Goal: Task Accomplishment & Management: Complete application form

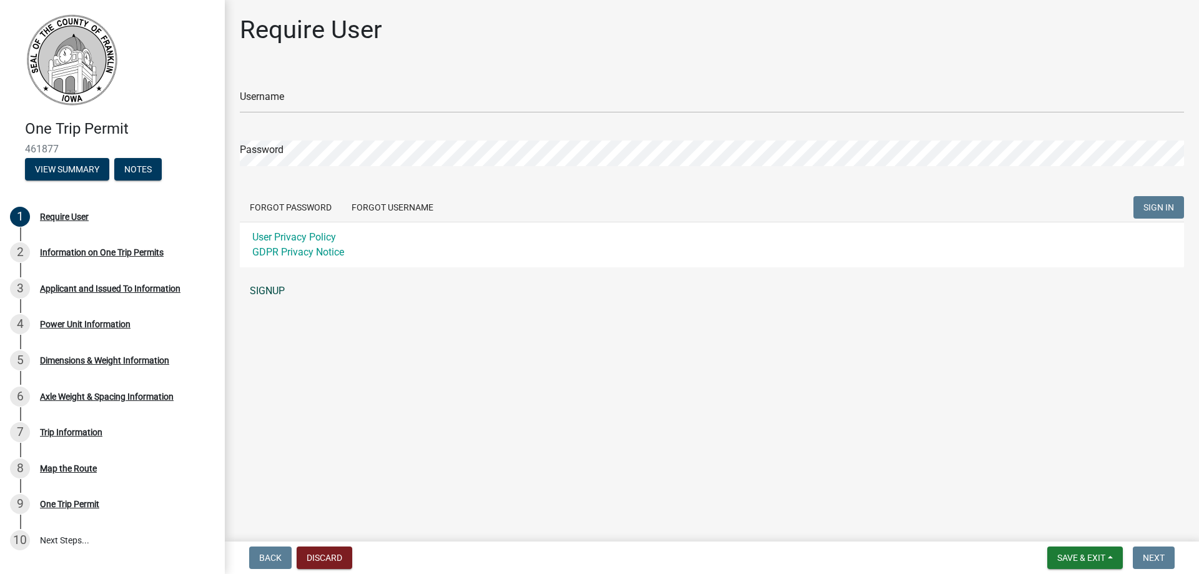
click at [272, 288] on link "SIGNUP" at bounding box center [712, 290] width 944 height 25
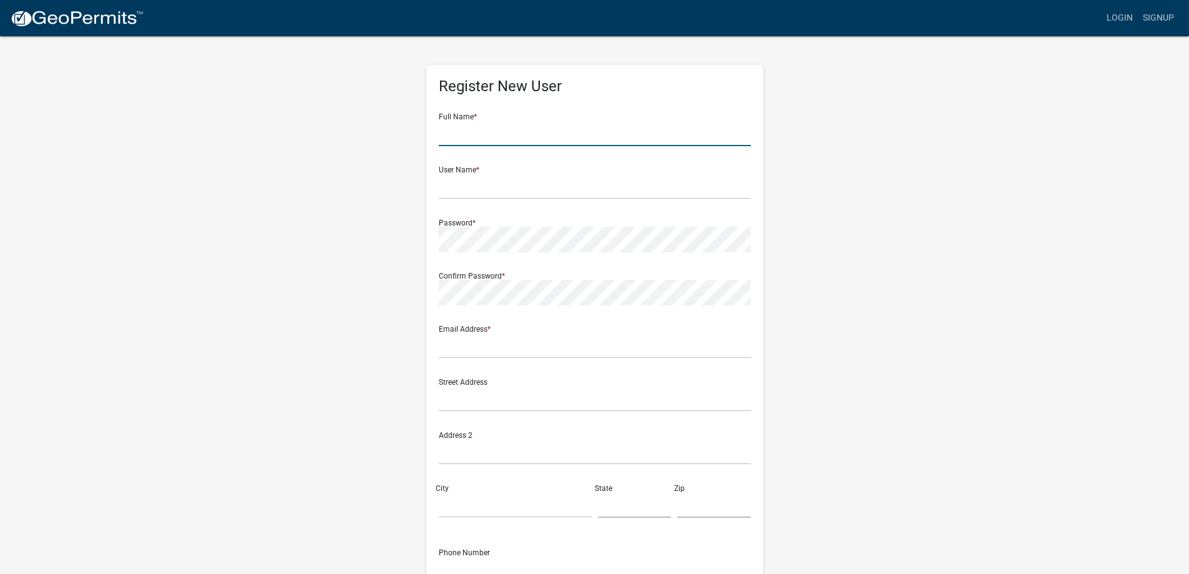
click at [483, 140] on input "text" at bounding box center [595, 134] width 312 height 26
type input "American TD Millwright, LLC"
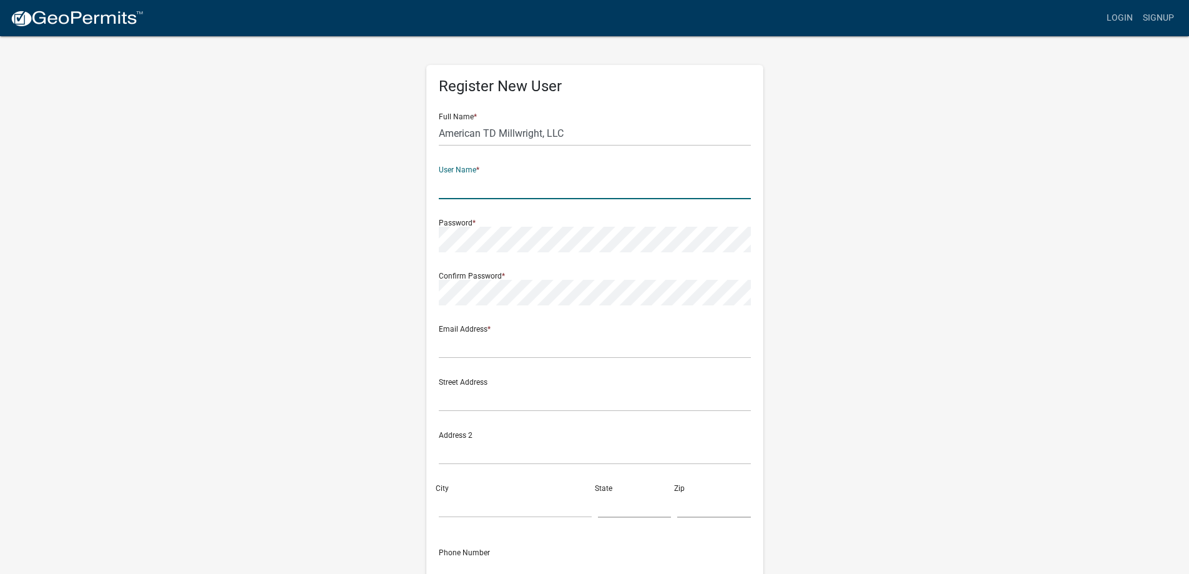
click at [471, 189] on input "text" at bounding box center [595, 187] width 312 height 26
type input "TBrinkmeyer"
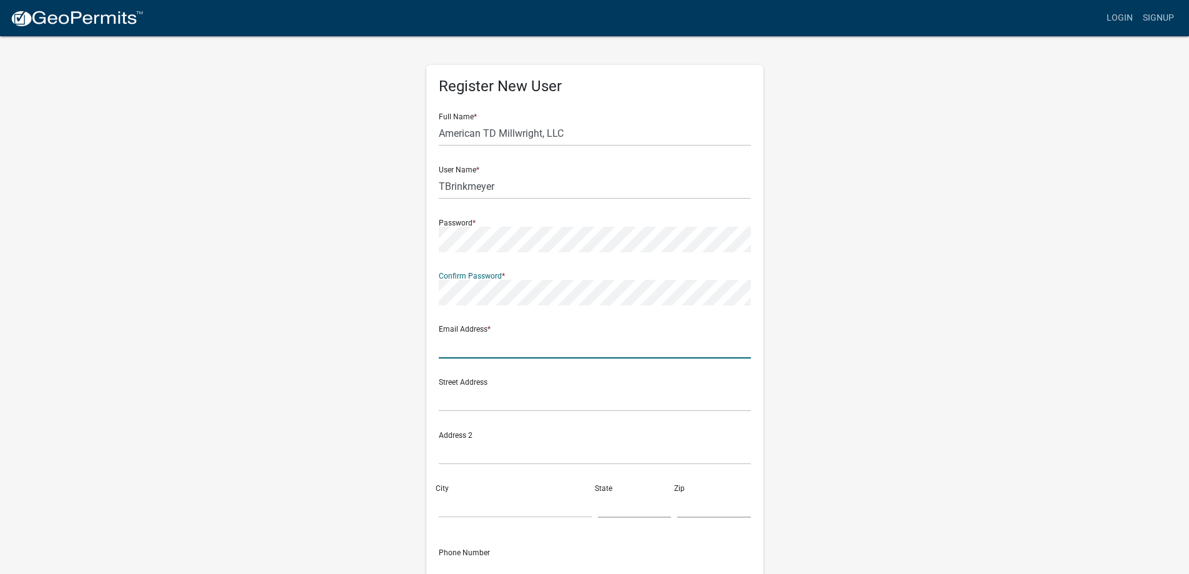
click at [483, 349] on input "text" at bounding box center [595, 346] width 312 height 26
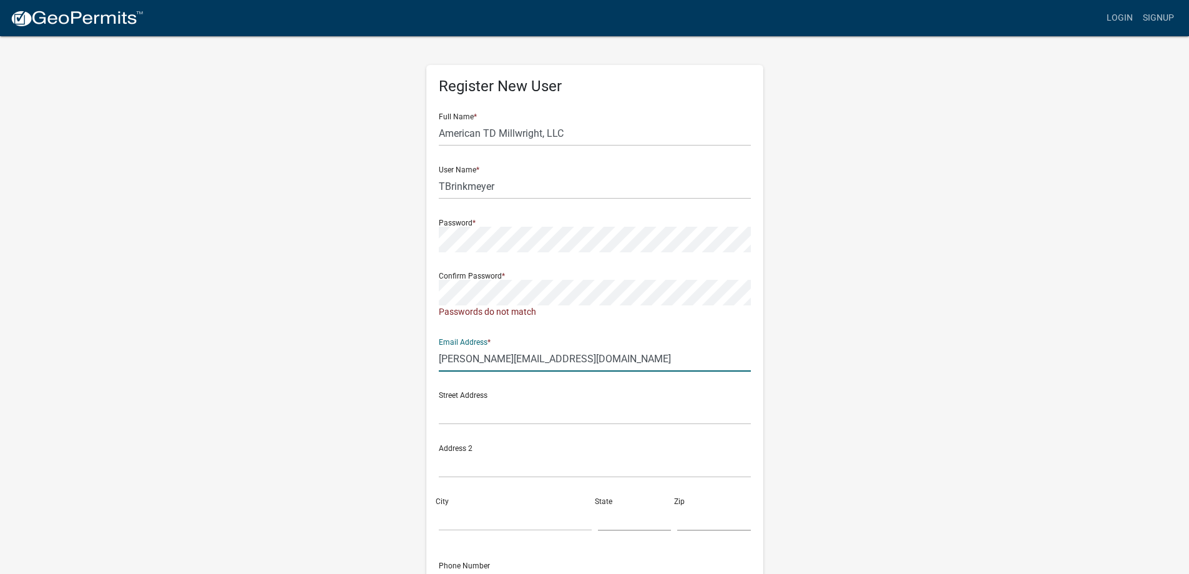
type input "[PERSON_NAME][EMAIL_ADDRESS][DOMAIN_NAME]"
click at [476, 406] on input "text" at bounding box center [595, 412] width 312 height 26
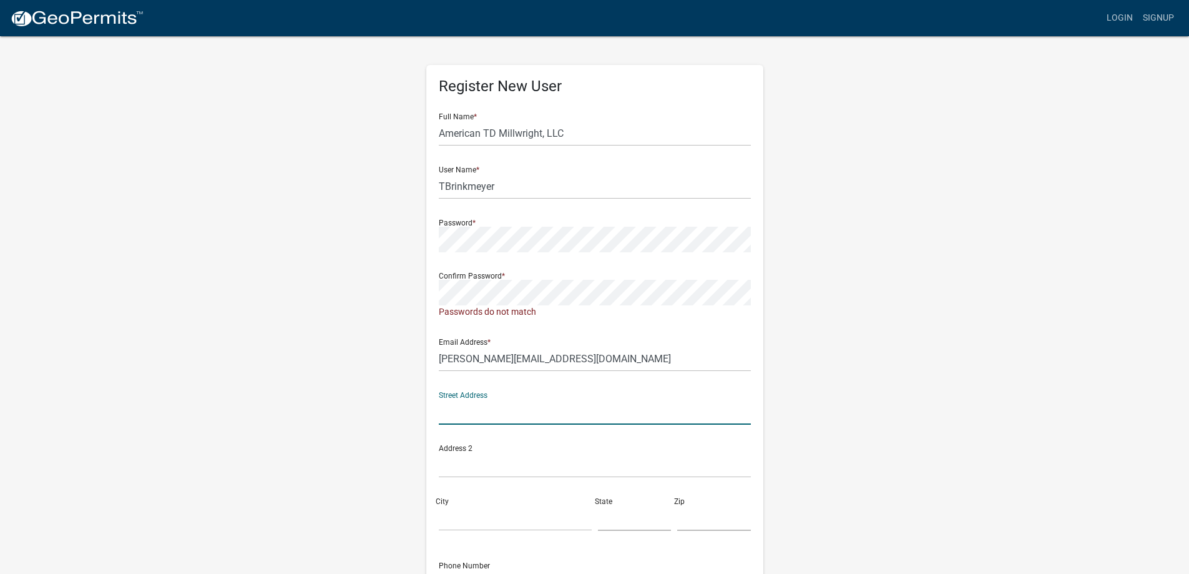
type input "[STREET_ADDRESS]"
type input "Steamboat Rock"
type input "IA"
type input "50672"
type input "5152907836"
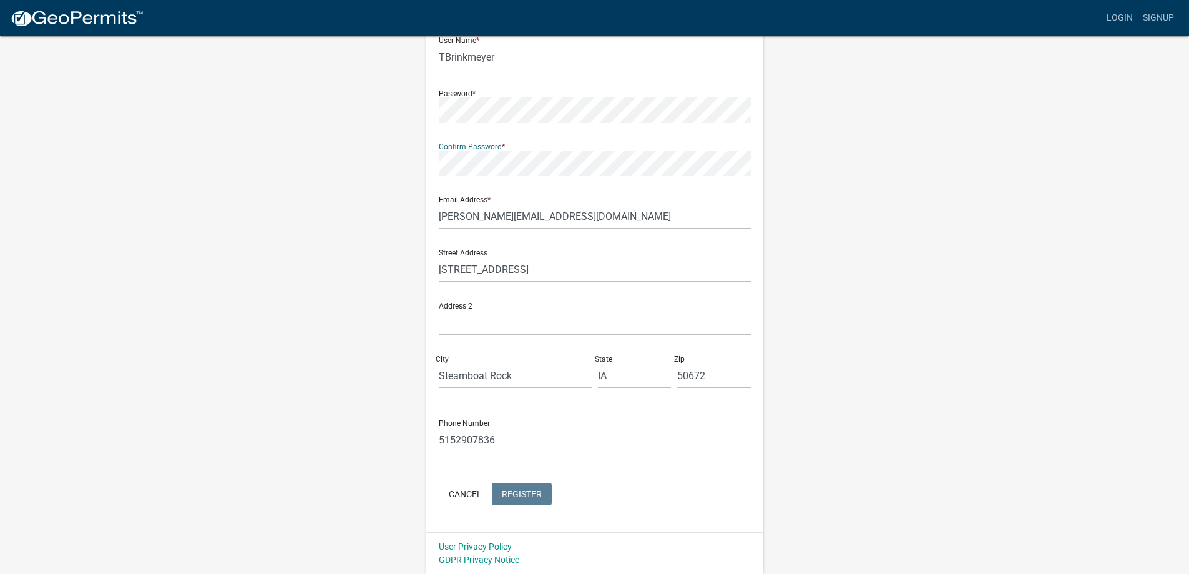
scroll to position [129, 0]
click at [533, 490] on span "Register" at bounding box center [522, 493] width 40 height 10
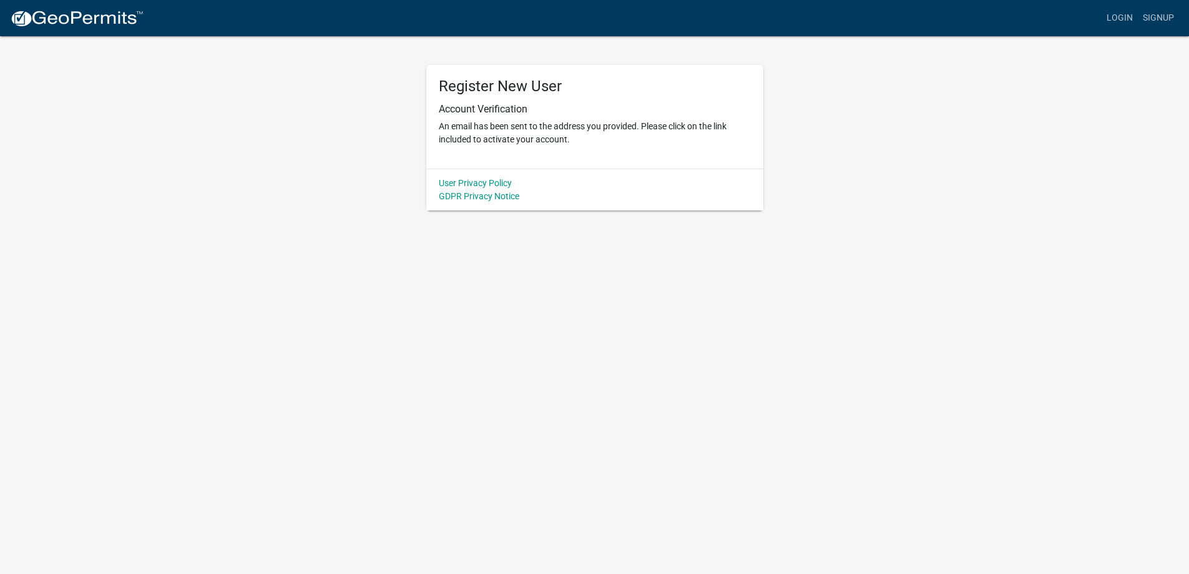
scroll to position [0, 0]
click at [1136, 14] on link "Login" at bounding box center [1129, 18] width 36 height 24
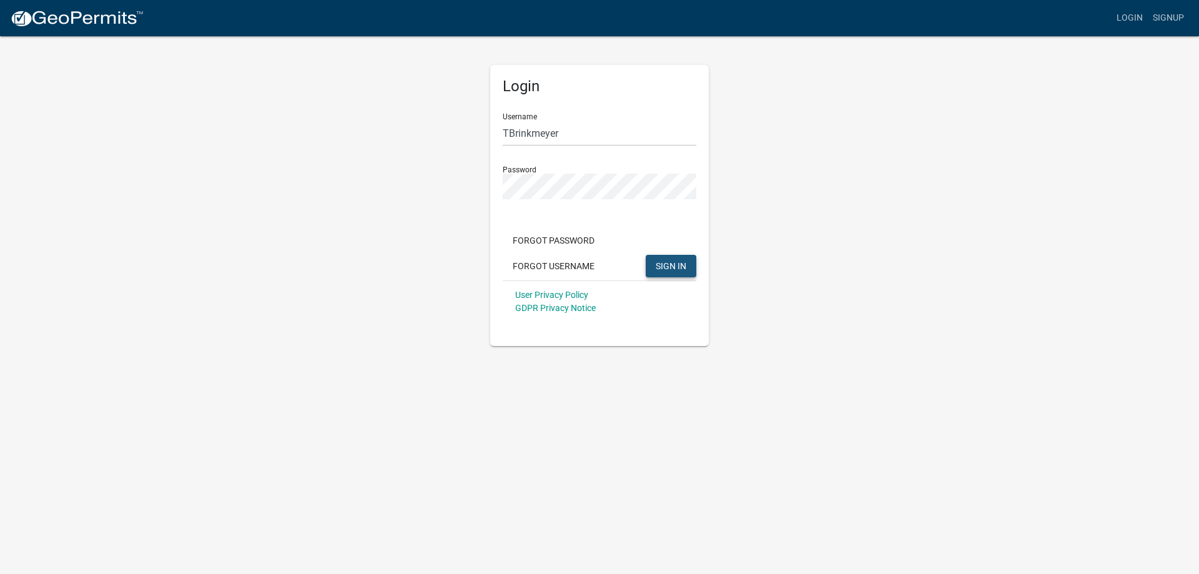
click at [680, 258] on button "SIGN IN" at bounding box center [671, 266] width 51 height 22
click at [672, 266] on span "SIGN IN" at bounding box center [671, 265] width 31 height 10
click at [561, 245] on button "Forgot Password" at bounding box center [554, 240] width 102 height 22
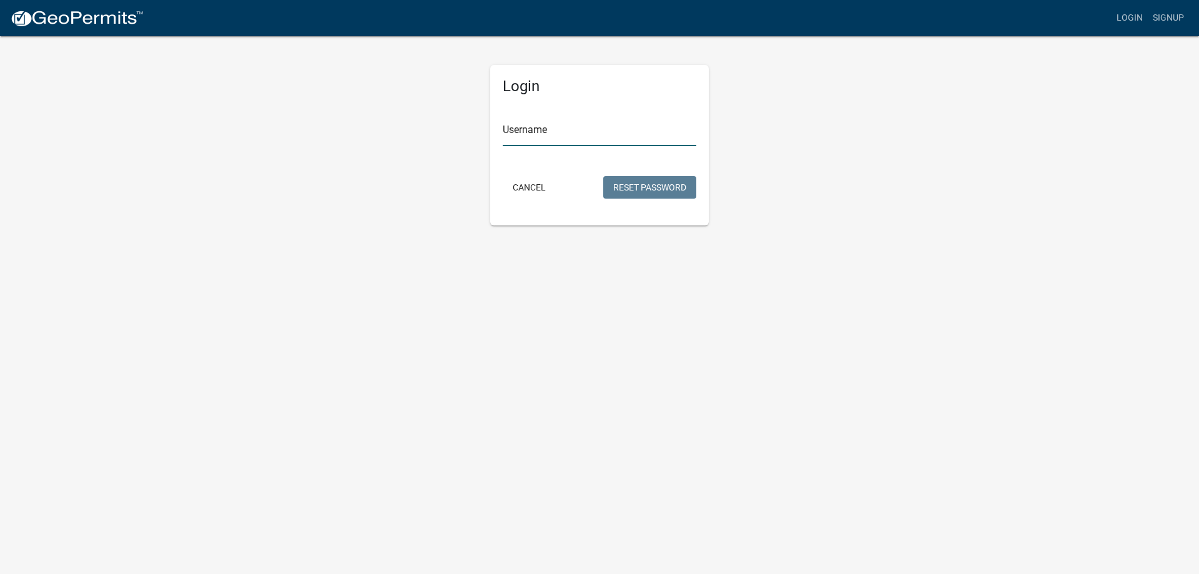
click at [562, 137] on input "Username" at bounding box center [600, 134] width 194 height 26
type input "TBrinkmeyer"
click at [672, 192] on button "Reset Password" at bounding box center [649, 187] width 93 height 22
click at [529, 185] on button "Cancel" at bounding box center [529, 187] width 53 height 22
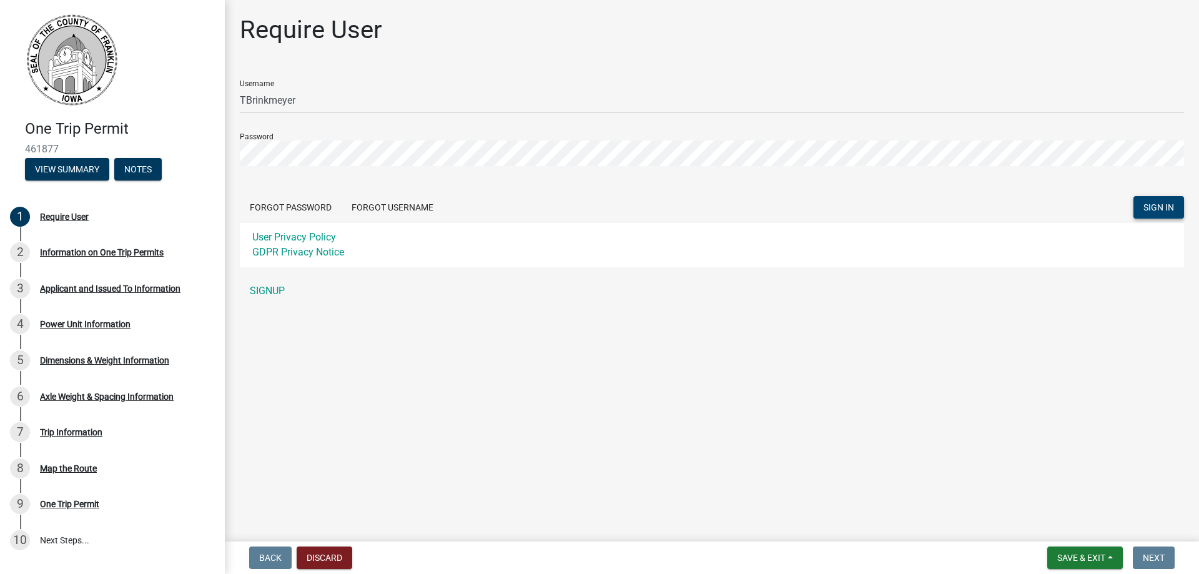
click at [1151, 206] on span "SIGN IN" at bounding box center [1158, 207] width 31 height 10
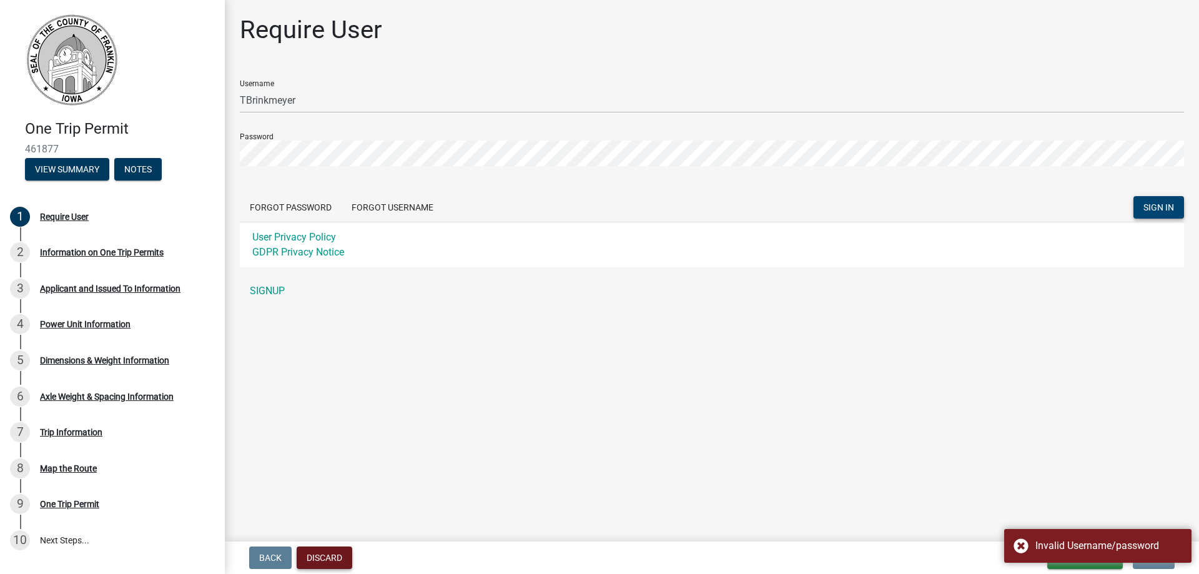
click at [328, 563] on button "Discard" at bounding box center [325, 557] width 56 height 22
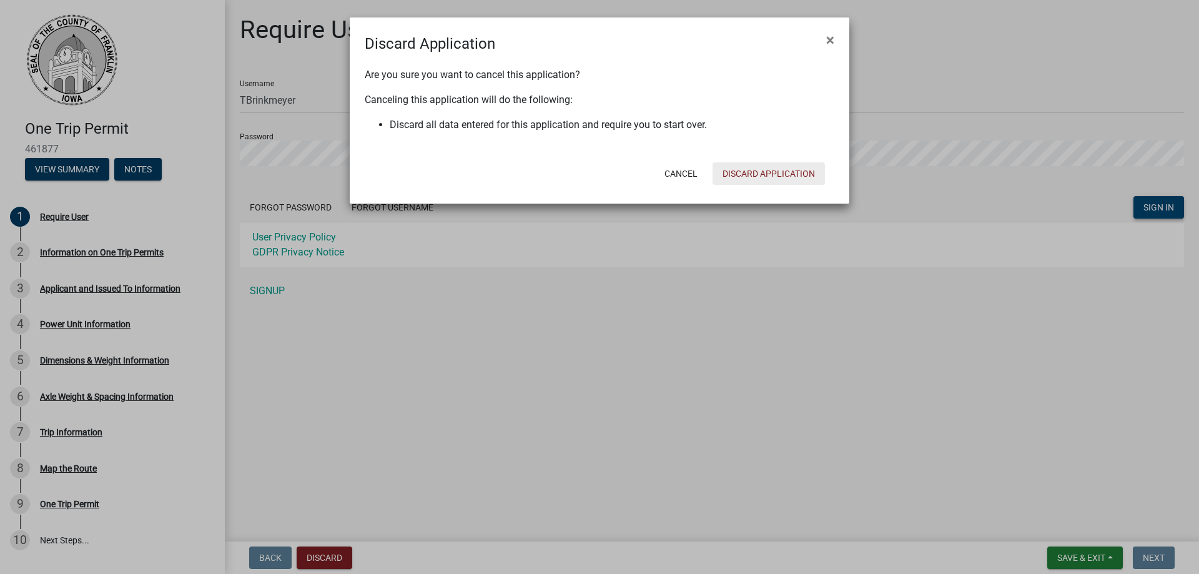
click at [766, 173] on button "Discard Application" at bounding box center [768, 173] width 112 height 22
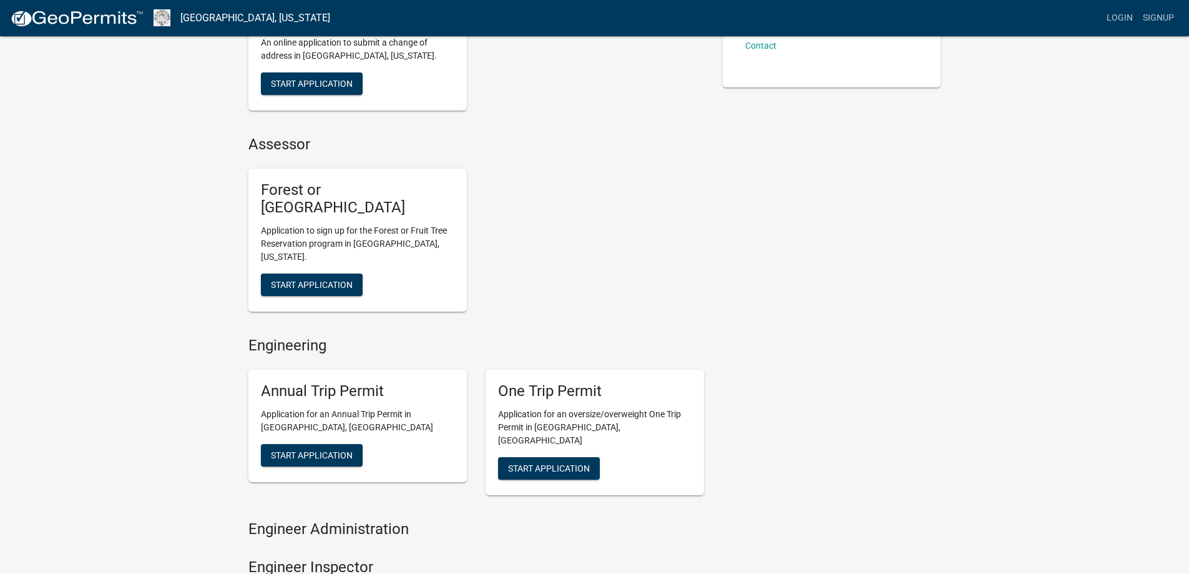
scroll to position [375, 0]
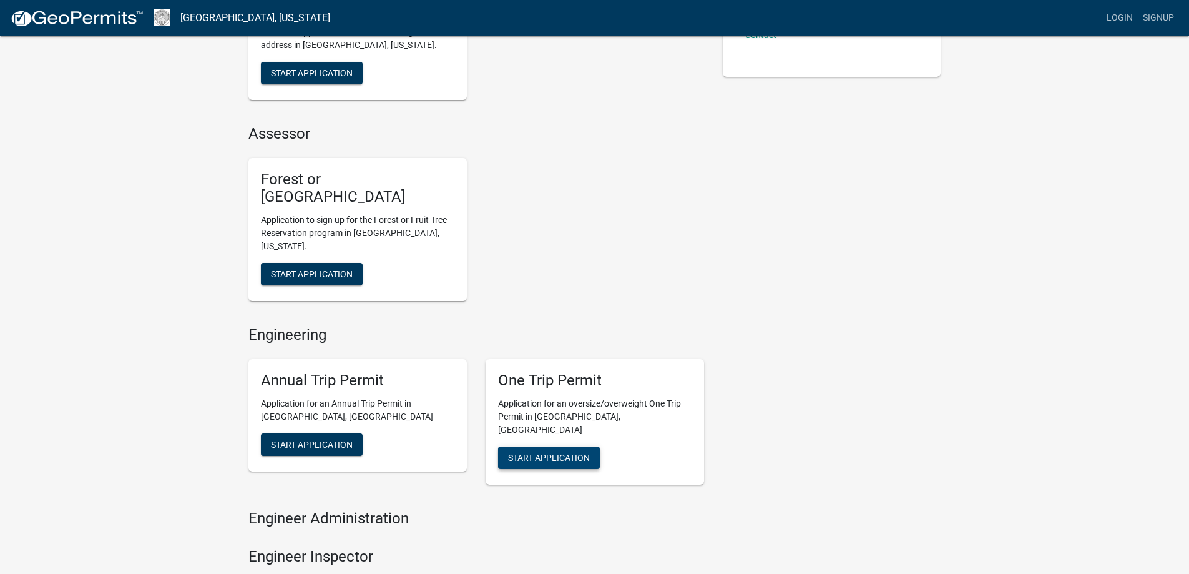
click at [544, 452] on span "Start Application" at bounding box center [549, 457] width 82 height 10
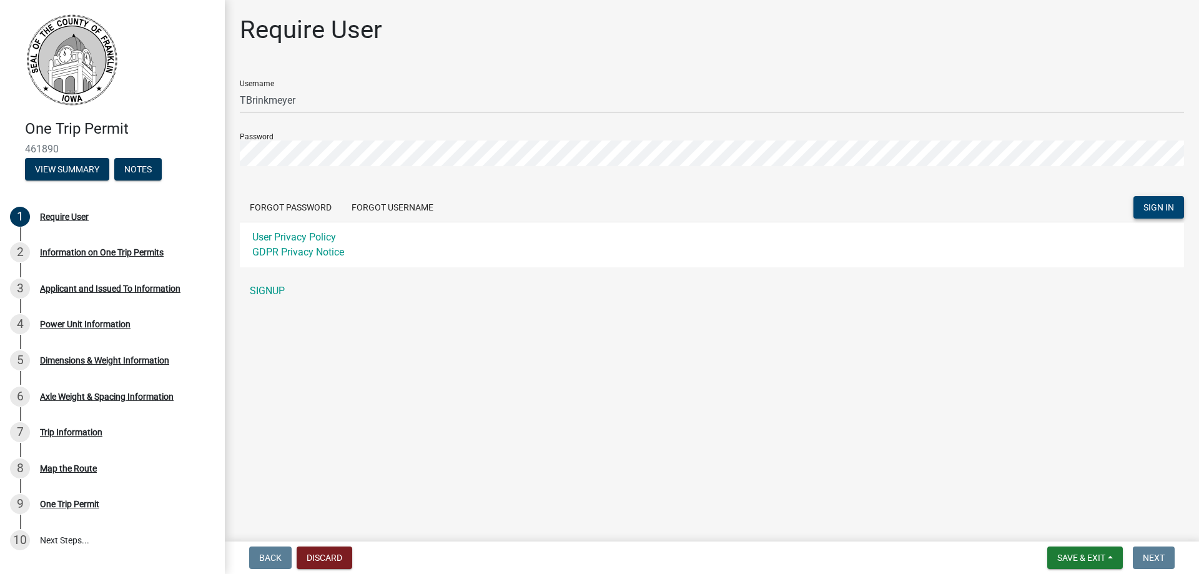
click at [1178, 205] on button "SIGN IN" at bounding box center [1158, 207] width 51 height 22
click at [1163, 204] on span "SIGN IN" at bounding box center [1158, 207] width 31 height 10
click at [342, 549] on button "Discard" at bounding box center [325, 557] width 56 height 22
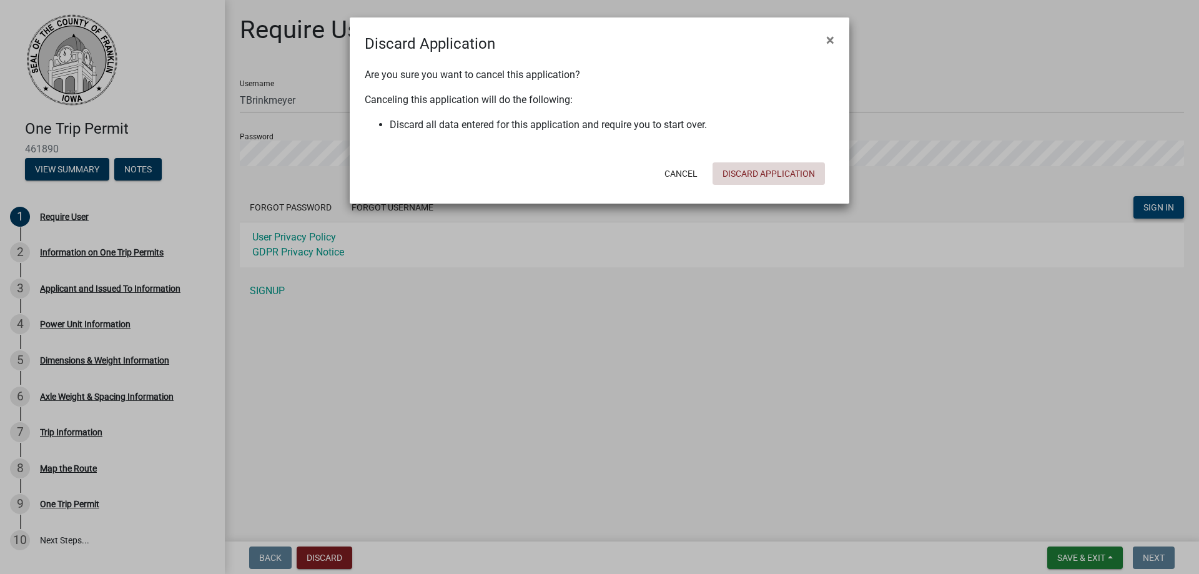
click at [746, 173] on button "Discard Application" at bounding box center [768, 173] width 112 height 22
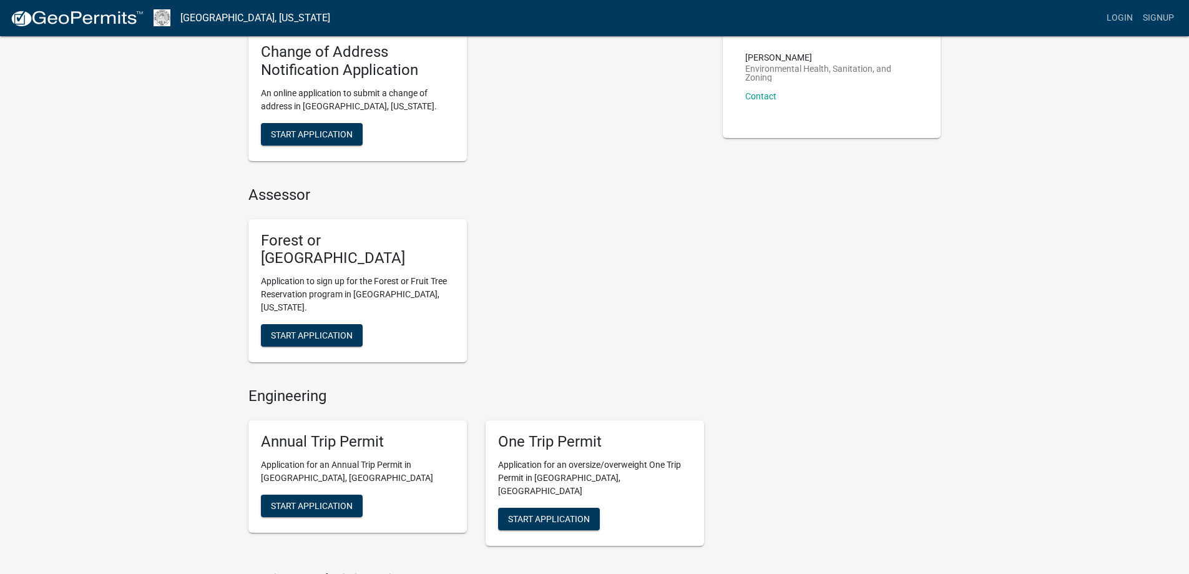
scroll to position [333, 0]
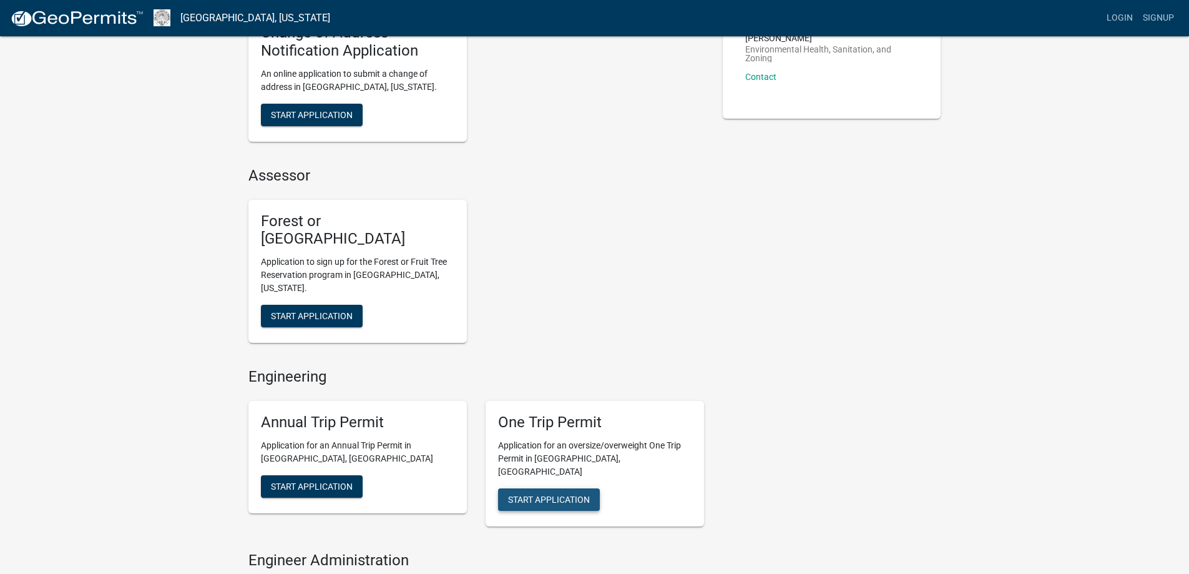
click at [557, 494] on span "Start Application" at bounding box center [549, 499] width 82 height 10
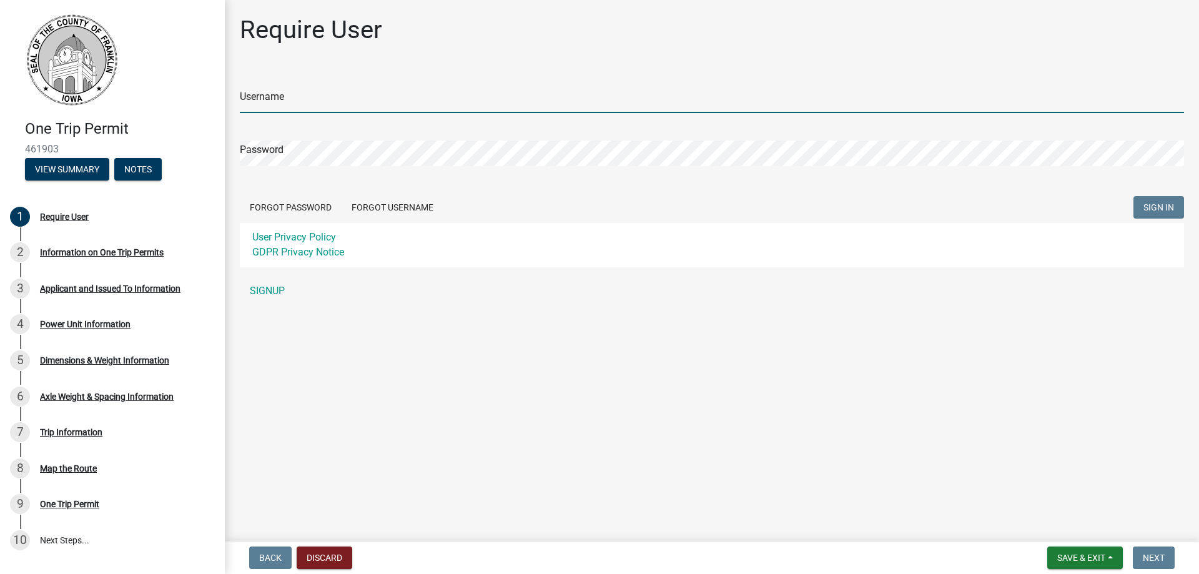
type input "TBrinkmeyer"
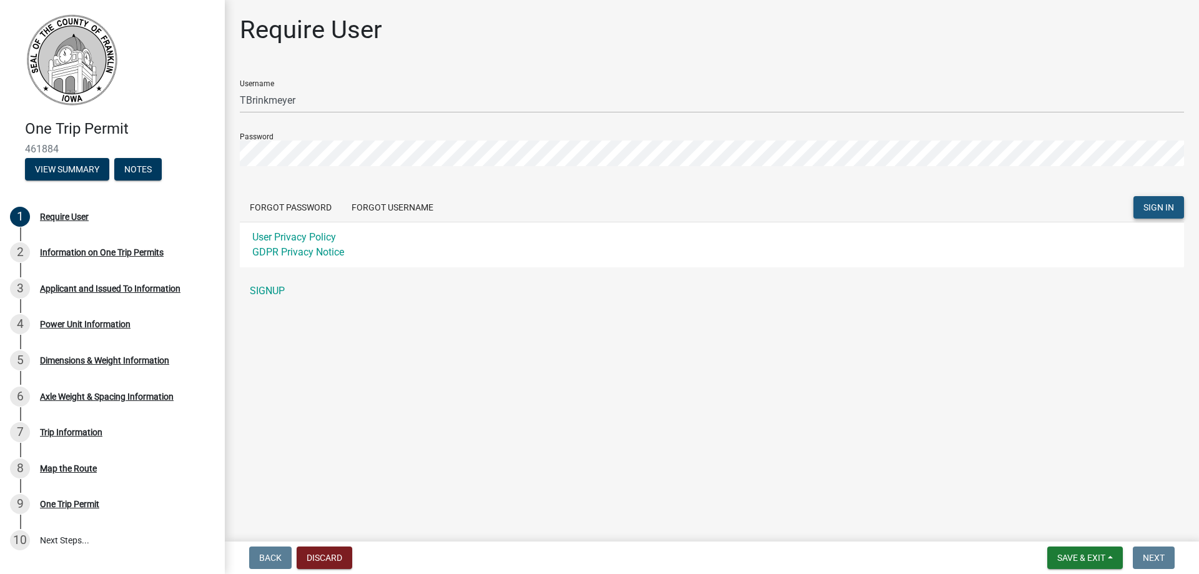
click at [1159, 202] on span "SIGN IN" at bounding box center [1158, 207] width 31 height 10
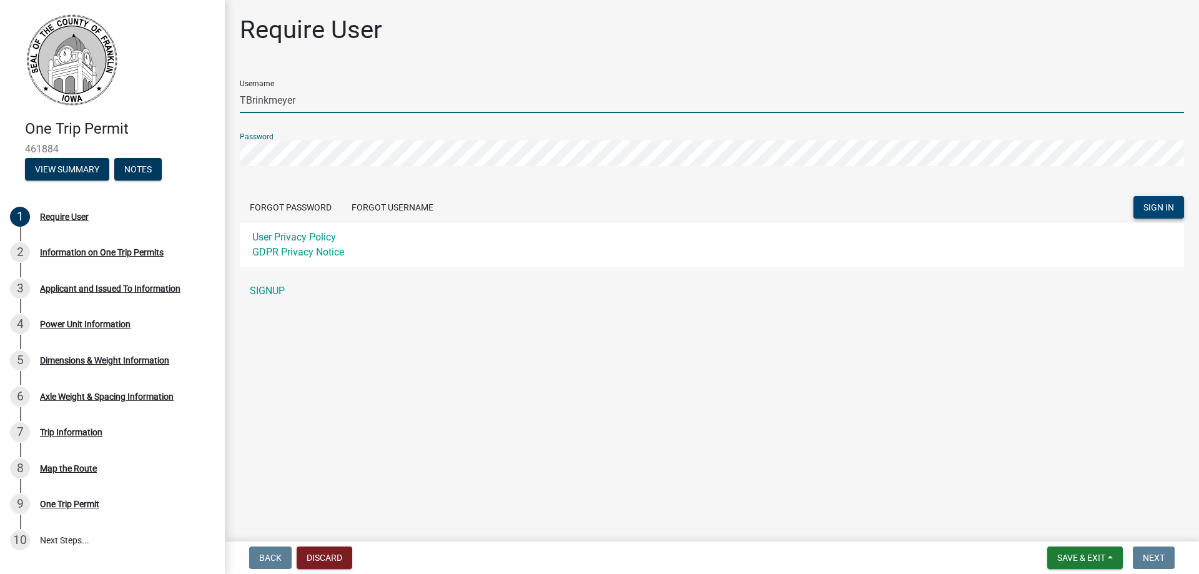
click at [326, 101] on input "TBrinkmeyer" at bounding box center [712, 100] width 944 height 26
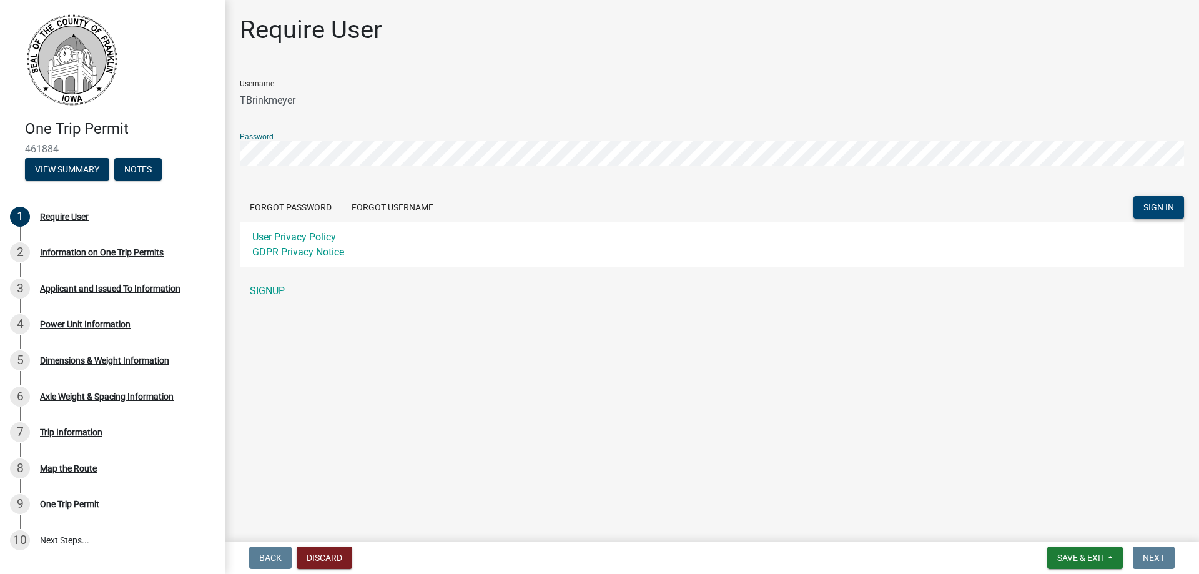
click at [1174, 205] on button "SIGN IN" at bounding box center [1158, 207] width 51 height 22
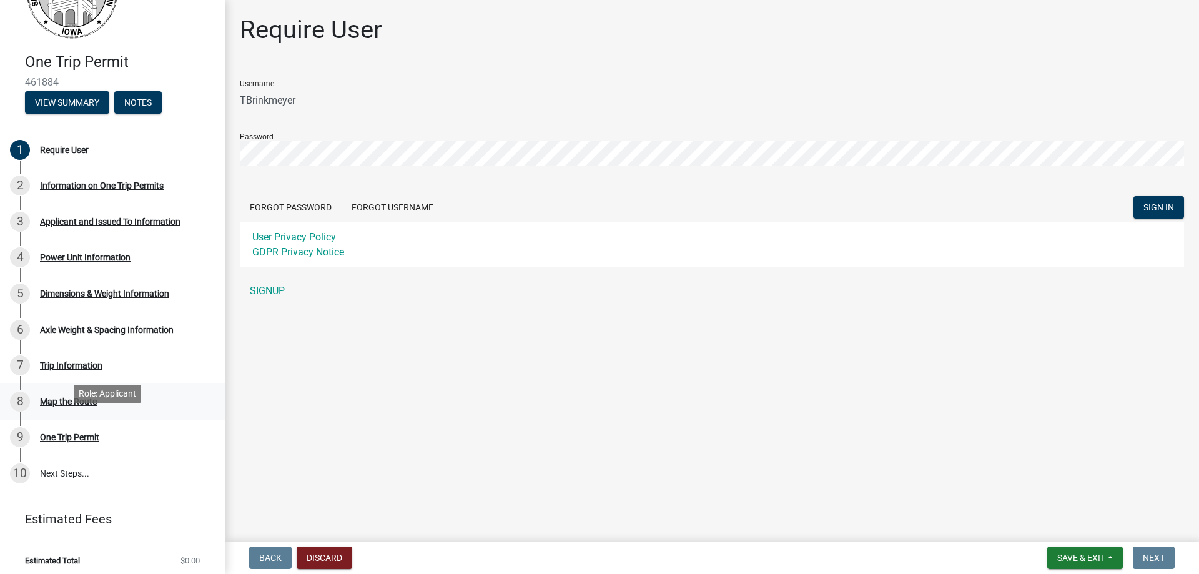
scroll to position [72, 0]
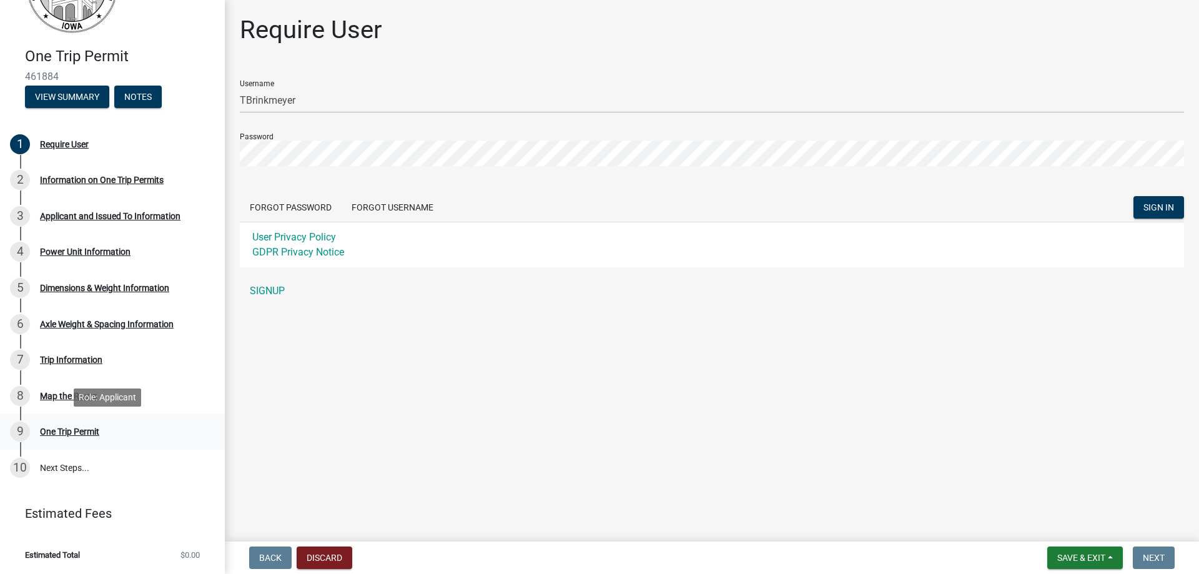
click at [85, 438] on div "9 One Trip Permit" at bounding box center [107, 431] width 195 height 20
click at [81, 428] on div "One Trip Permit" at bounding box center [69, 431] width 59 height 9
click at [138, 458] on link "10 Next Steps..." at bounding box center [112, 468] width 225 height 36
click at [83, 107] on button "View Summary" at bounding box center [67, 97] width 84 height 22
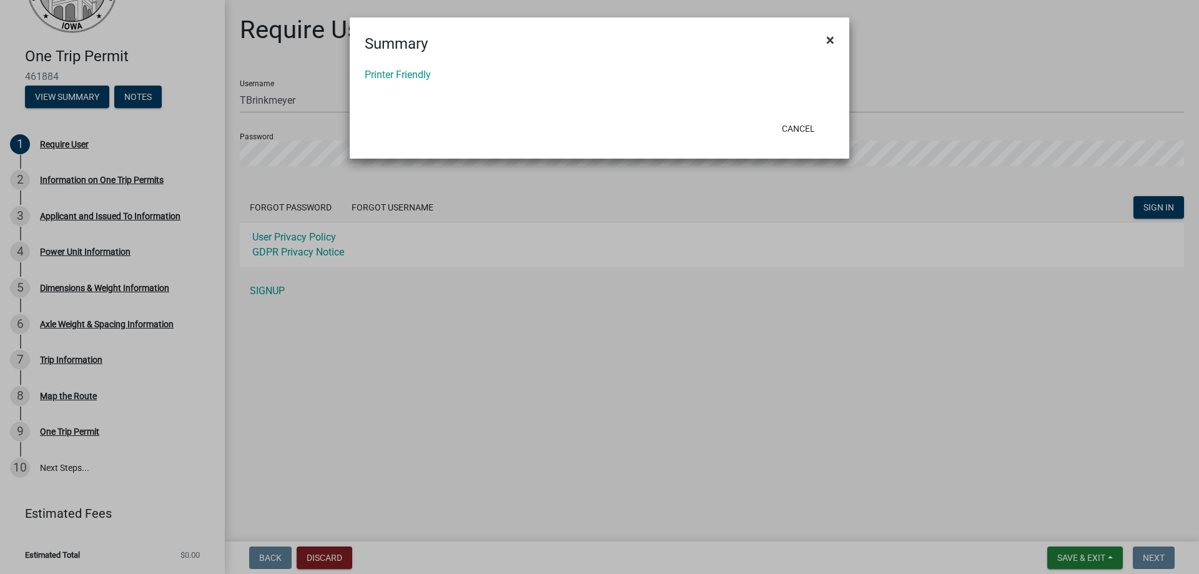
click at [826, 40] on span "×" at bounding box center [830, 39] width 8 height 17
